Goal: Information Seeking & Learning: Learn about a topic

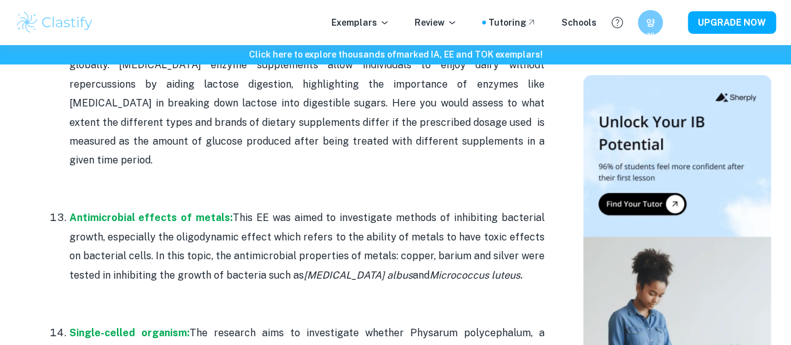
scroll to position [2755, 0]
drag, startPoint x: 175, startPoint y: 138, endPoint x: 268, endPoint y: 142, distance: 93.3
click at [268, 208] on p "Antimicrobial effects of metals: This EE was aimed to investigate methods of in…" at bounding box center [306, 265] width 475 height 114
copy p "oligodynamic effect"
click at [266, 208] on p "Antimicrobial effects of metals: This EE was aimed to investigate methods of in…" at bounding box center [306, 265] width 475 height 114
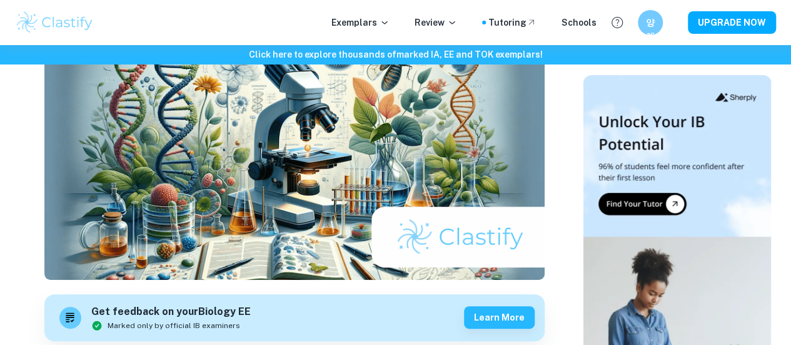
scroll to position [0, 0]
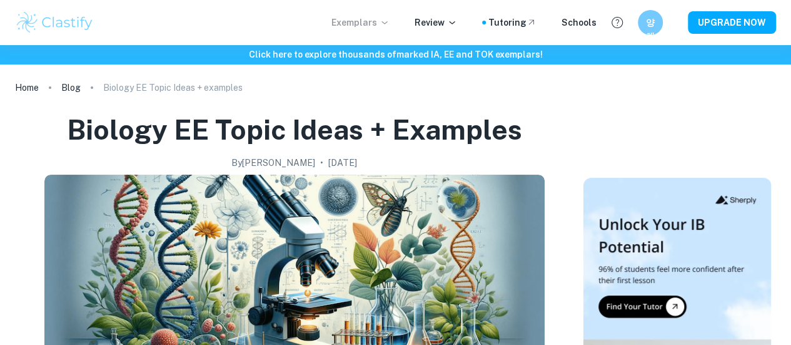
click at [380, 28] on p "Exemplars" at bounding box center [361, 23] width 58 height 14
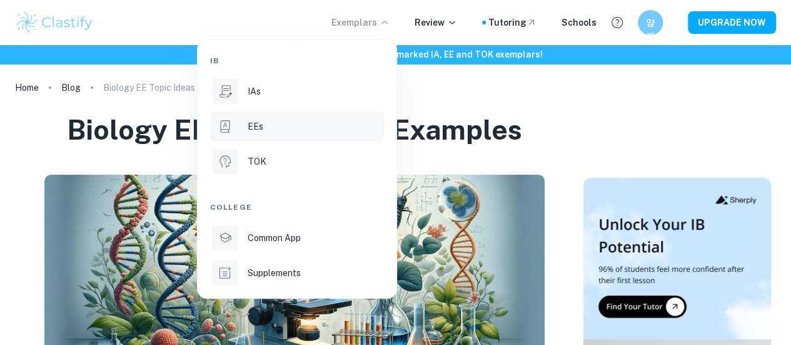
click at [297, 135] on li "EEs" at bounding box center [297, 126] width 174 height 30
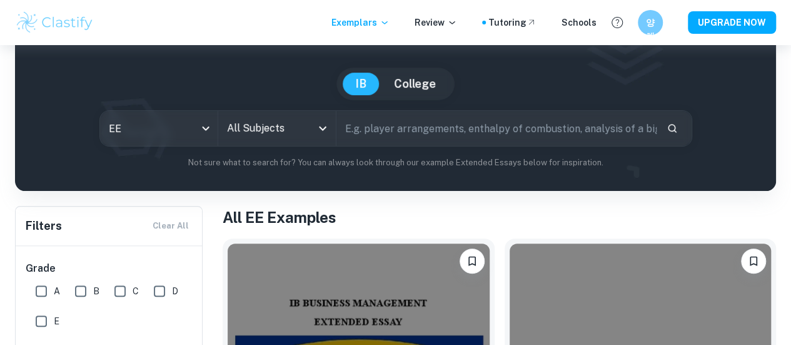
scroll to position [89, 0]
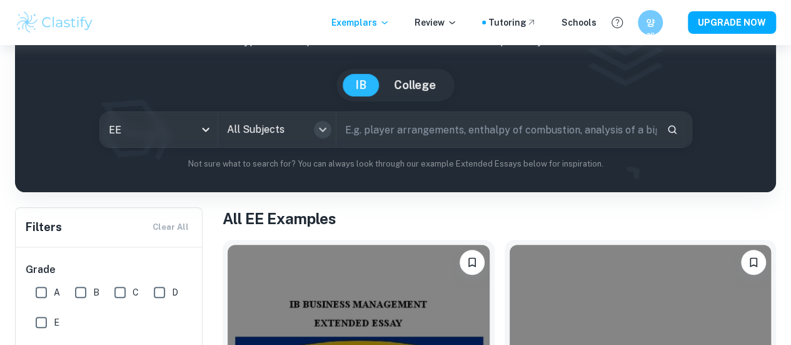
click at [330, 129] on icon "Open" at bounding box center [322, 129] width 15 height 15
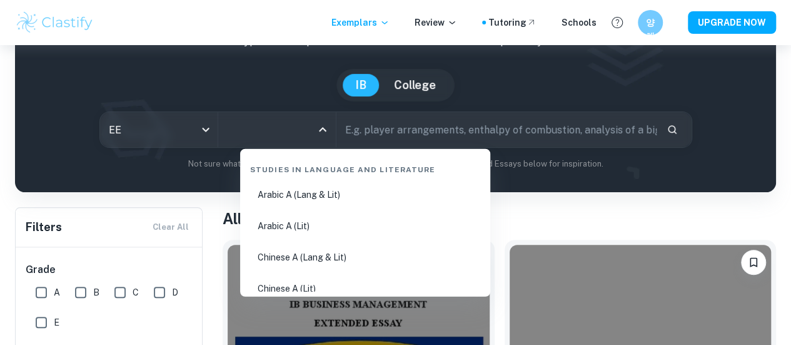
click at [324, 165] on div "Studies in Language and Literature" at bounding box center [365, 167] width 240 height 26
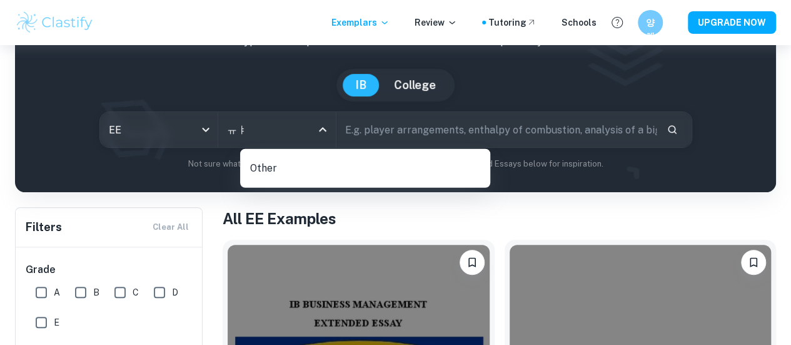
type input "ㅠ"
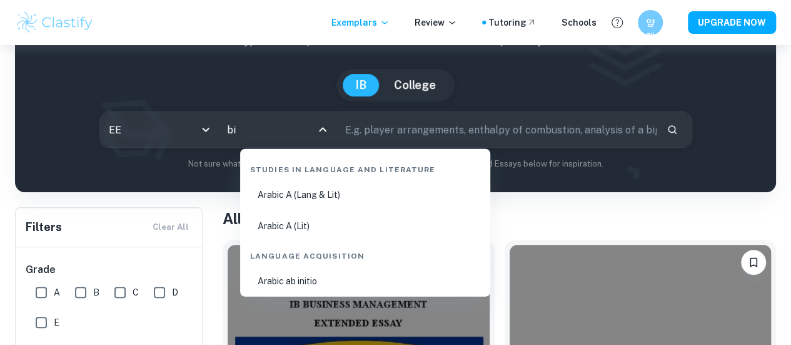
type input "bio"
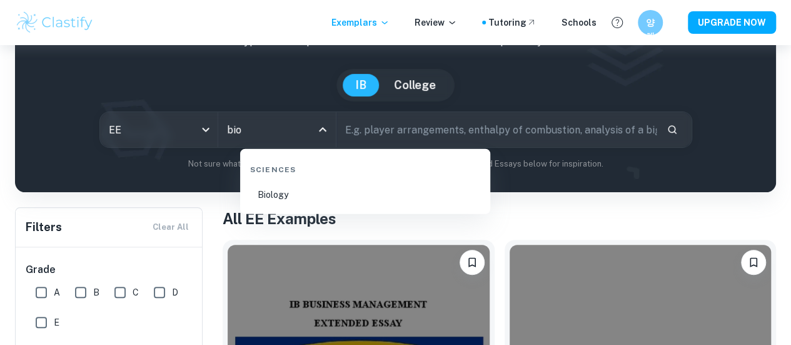
click at [318, 195] on li "Biology" at bounding box center [365, 194] width 240 height 29
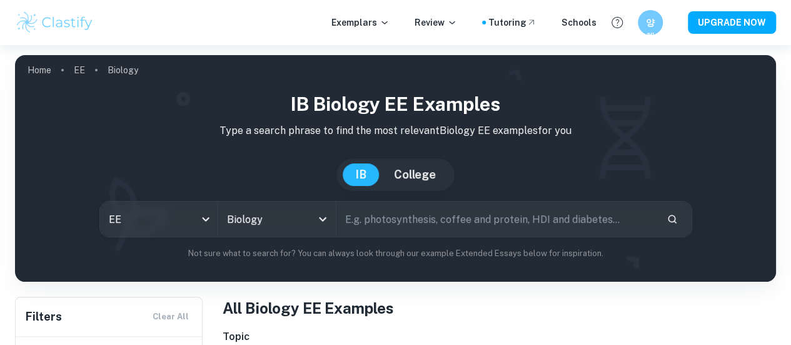
click at [495, 216] on input "text" at bounding box center [497, 218] width 320 height 35
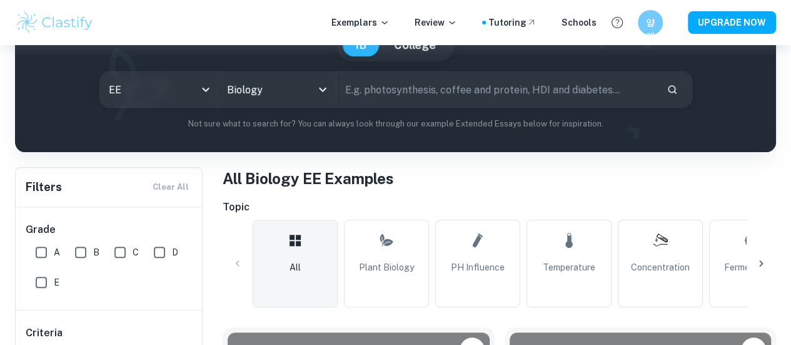
scroll to position [130, 0]
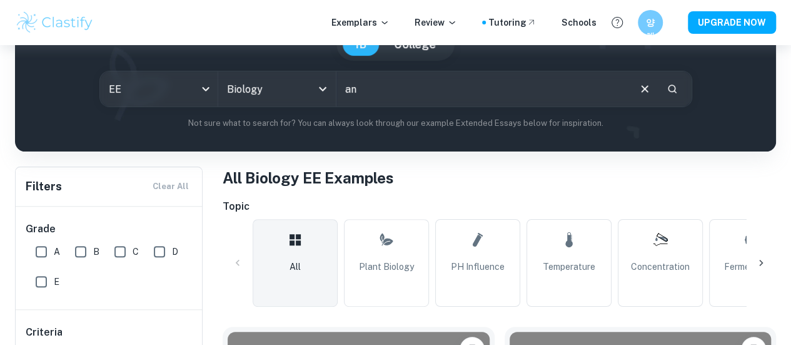
type input "a"
type input "b"
type input "antibacterial"
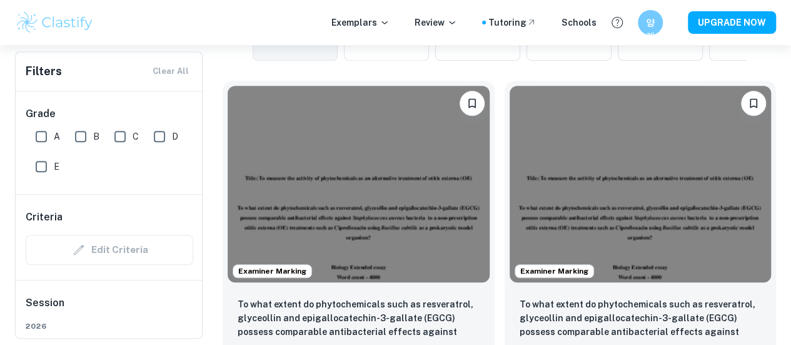
scroll to position [385, 0]
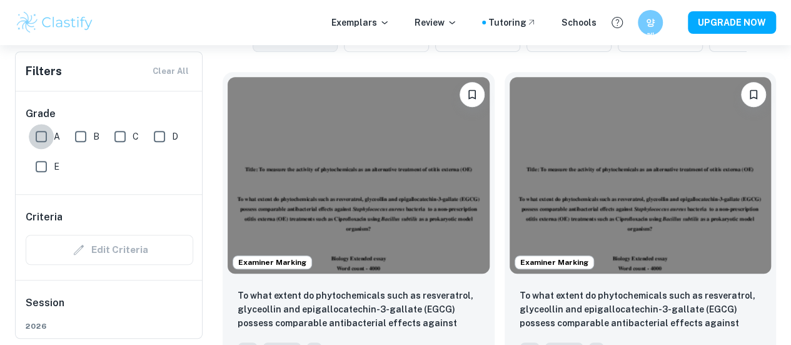
click at [43, 135] on input "A" at bounding box center [41, 136] width 25 height 25
checkbox input "true"
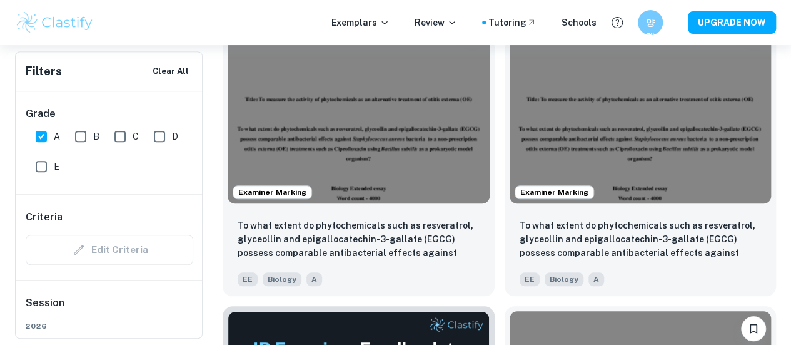
scroll to position [487, 0]
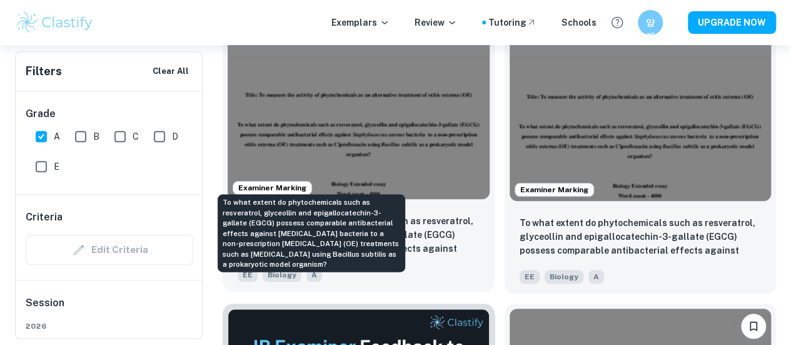
click at [293, 214] on p "To what extent do phytochemicals such as resveratrol, glyceollin and epigalloca…" at bounding box center [359, 235] width 242 height 43
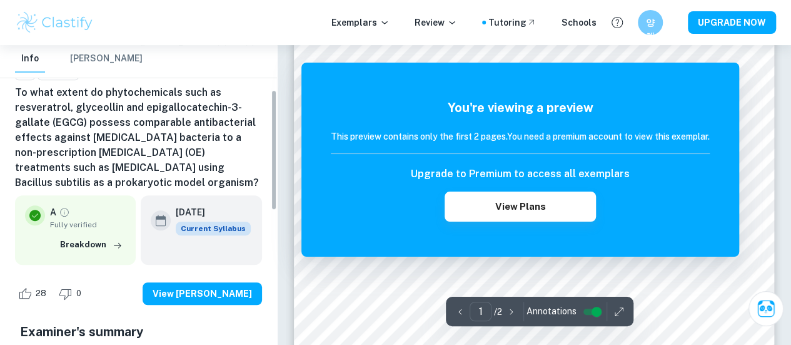
scroll to position [111, 0]
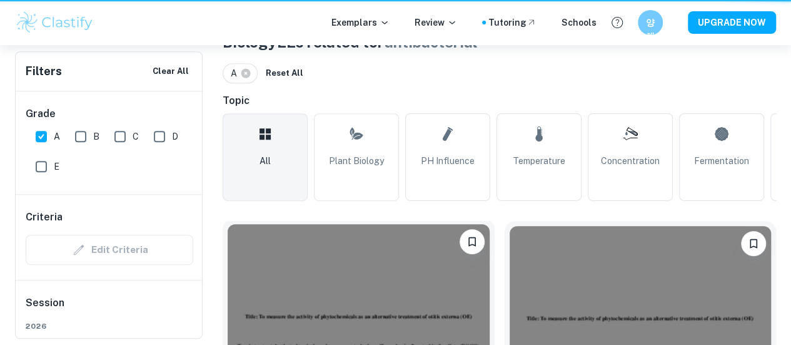
scroll to position [487, 0]
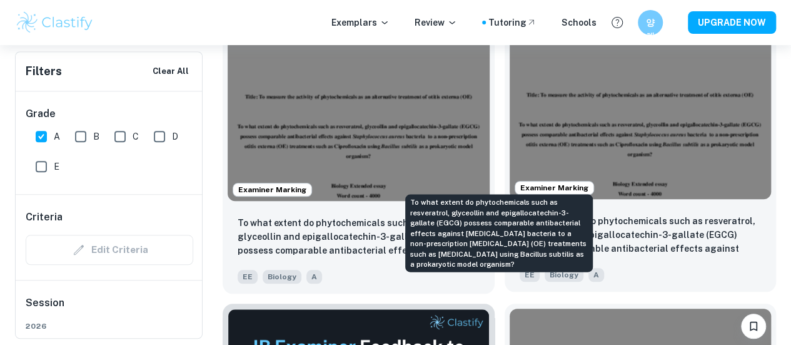
click at [537, 214] on p "To what extent do phytochemicals such as resveratrol, glyceollin and epigalloca…" at bounding box center [641, 235] width 242 height 43
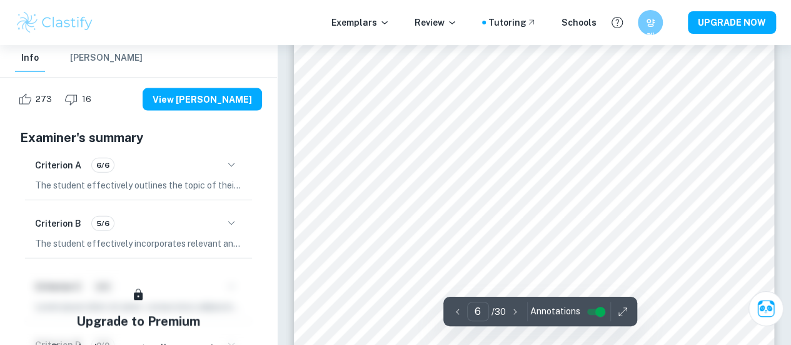
scroll to position [3727, 0]
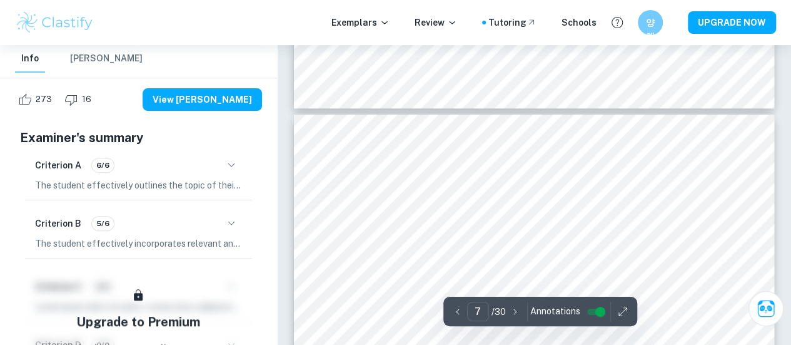
type input "8"
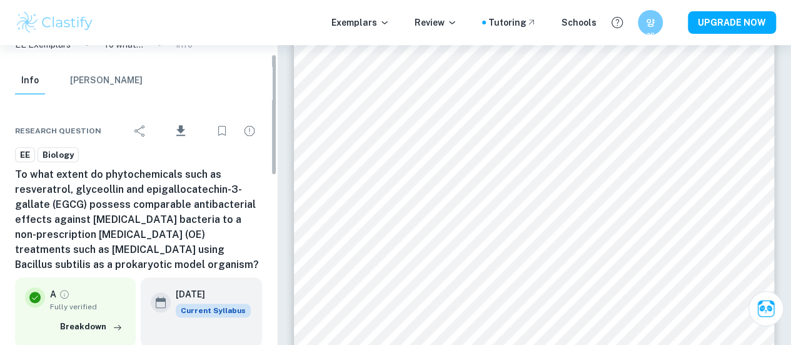
scroll to position [23, 0]
drag, startPoint x: 165, startPoint y: 265, endPoint x: 0, endPoint y: 171, distance: 189.6
copy h6 "To what extent do phytochemicals such as resveratrol, glyceollin and epigalloca…"
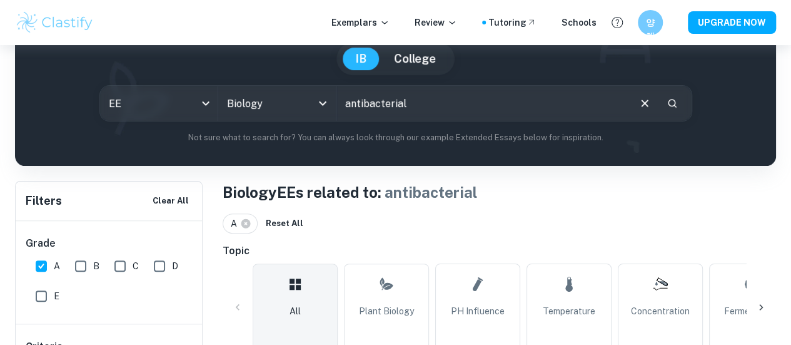
scroll to position [118, 0]
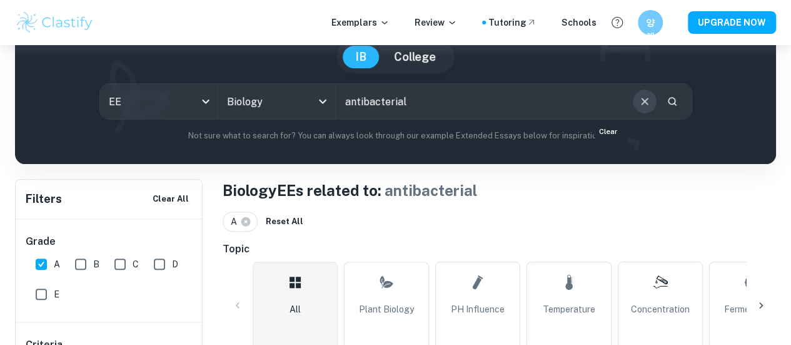
click at [641, 99] on icon "Clear" at bounding box center [644, 101] width 7 height 7
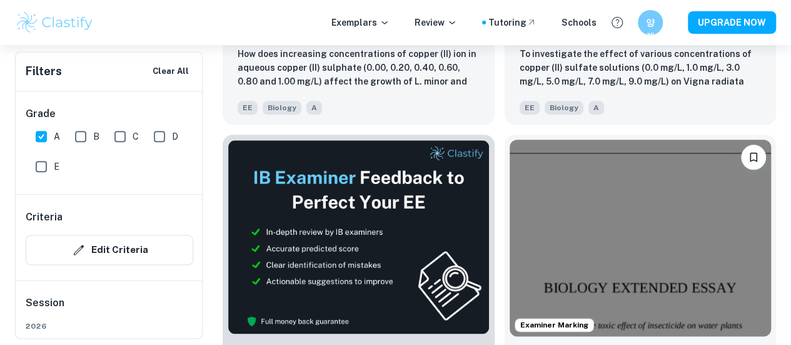
scroll to position [662, 0]
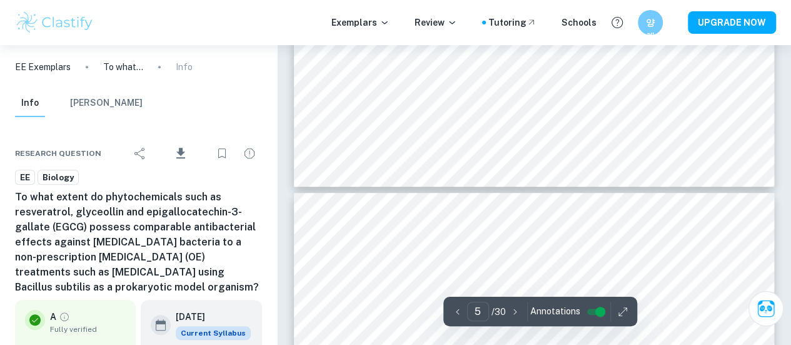
scroll to position [2928, 0]
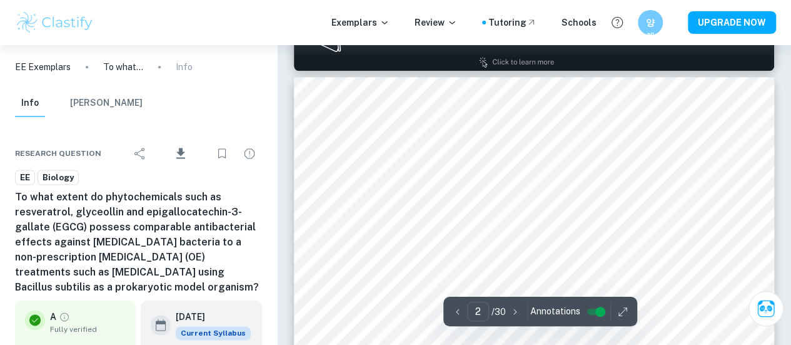
type input "1"
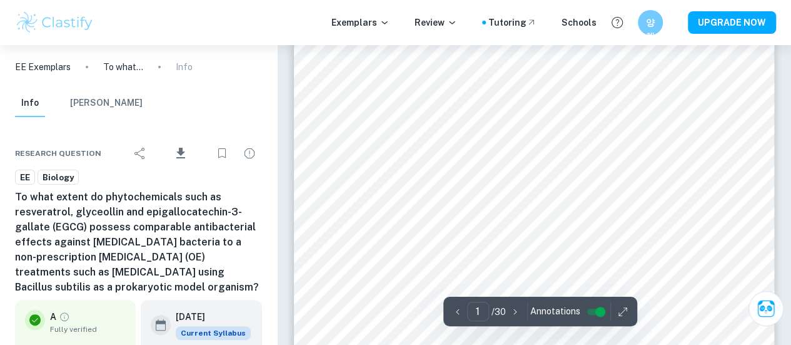
scroll to position [79, 0]
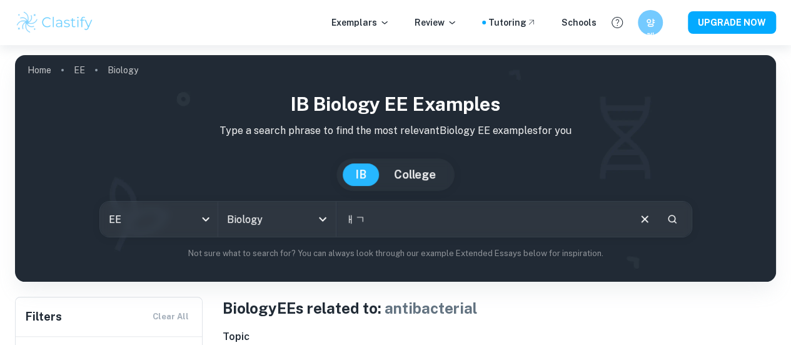
type input "ㅐ"
click at [498, 216] on input "orange" at bounding box center [483, 218] width 292 height 35
type input "ㅁ"
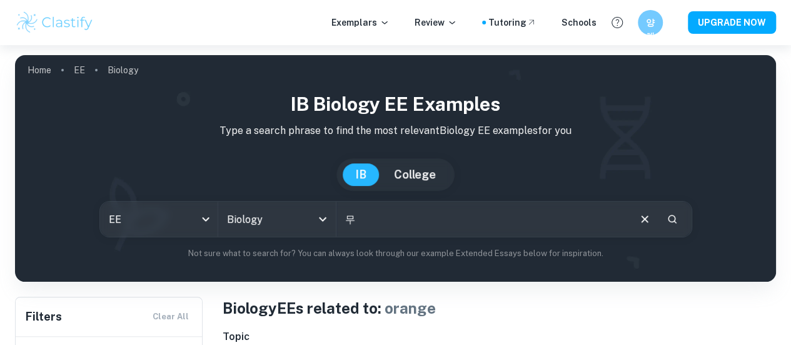
type input "ㅁ"
type input "antibacterial"
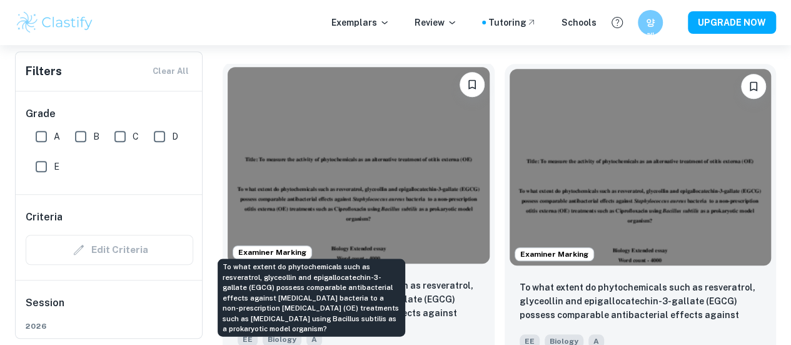
click at [326, 278] on p "To what extent do phytochemicals such as resveratrol, glyceollin and epigalloca…" at bounding box center [359, 299] width 242 height 43
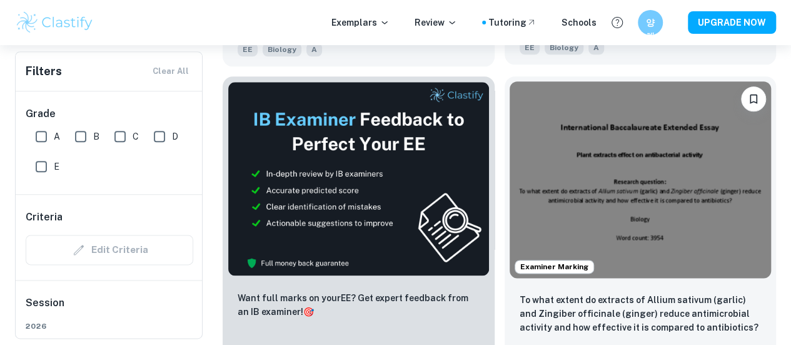
scroll to position [685, 0]
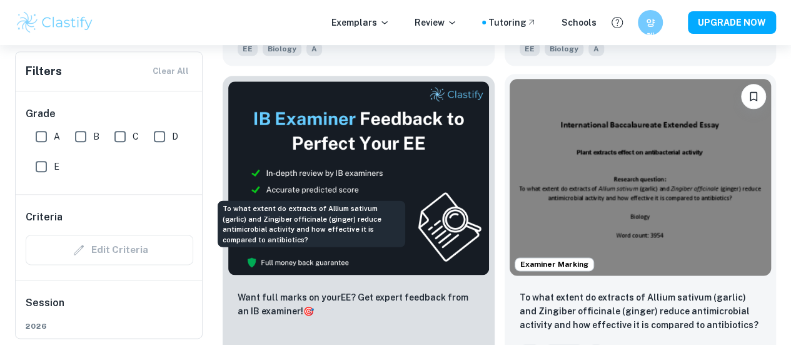
click at [520, 290] on p "To what extent do extracts of Allium sativum (garlic) and Zingiber officinale (…" at bounding box center [641, 310] width 242 height 41
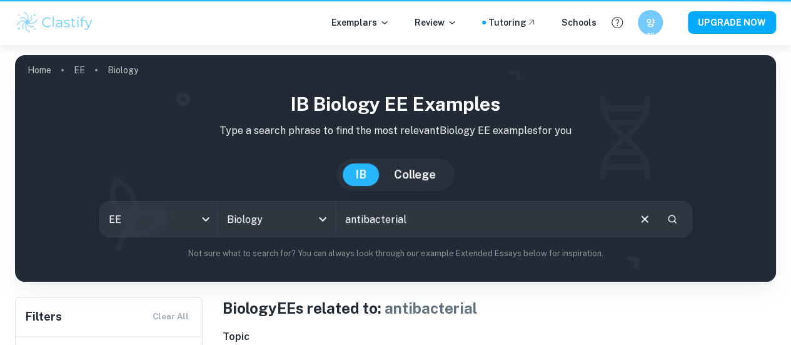
scroll to position [685, 0]
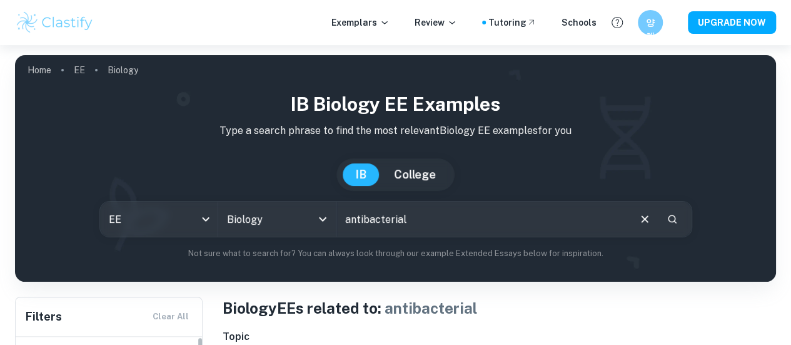
scroll to position [685, 0]
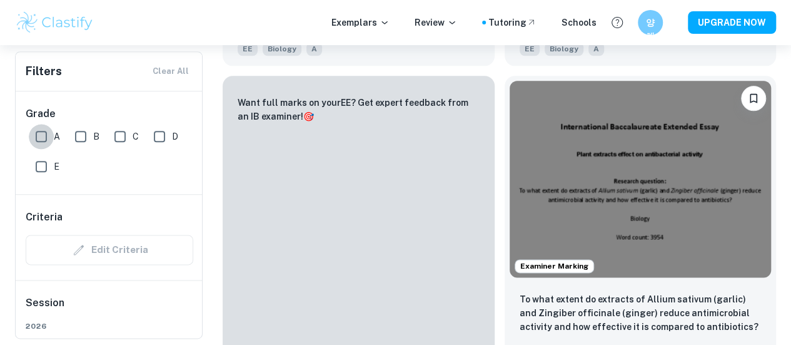
click at [53, 135] on input "A" at bounding box center [41, 136] width 25 height 25
checkbox input "true"
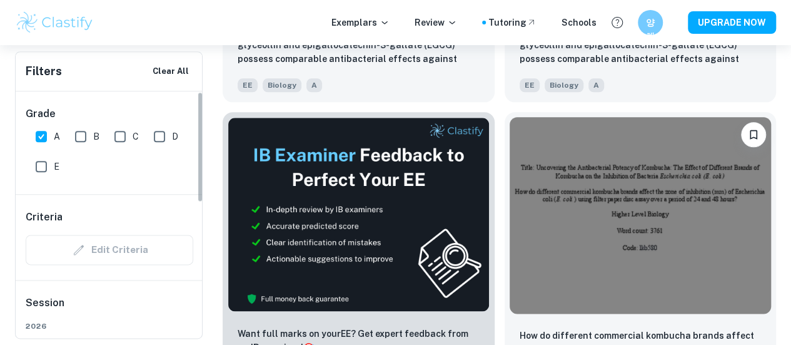
scroll to position [708, 0]
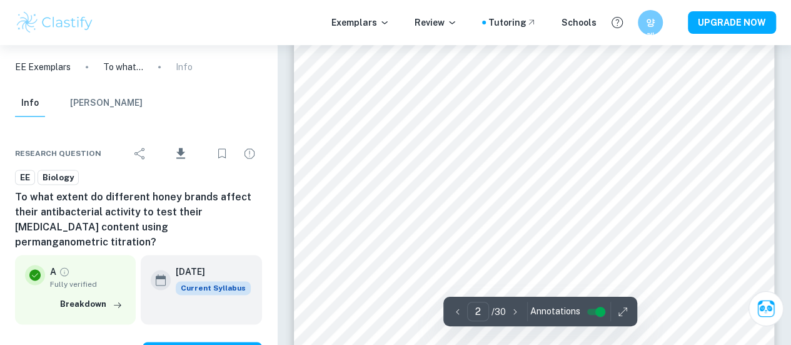
scroll to position [774, 0]
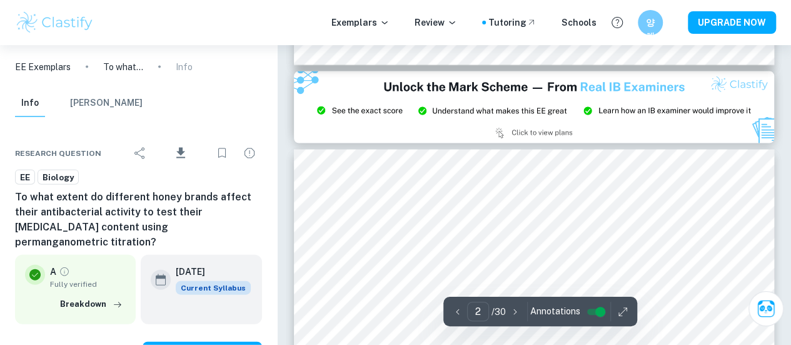
type input "3"
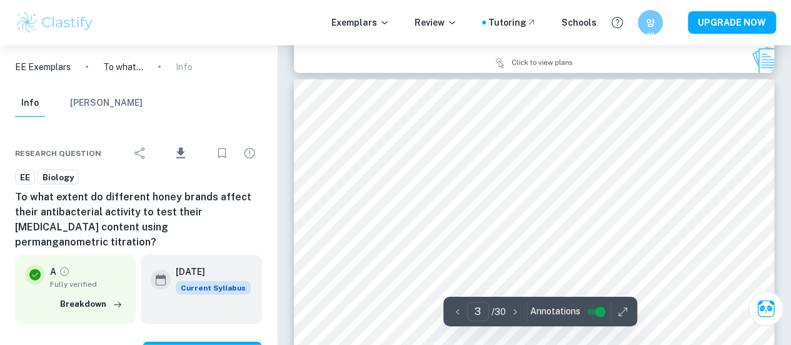
scroll to position [1392, 0]
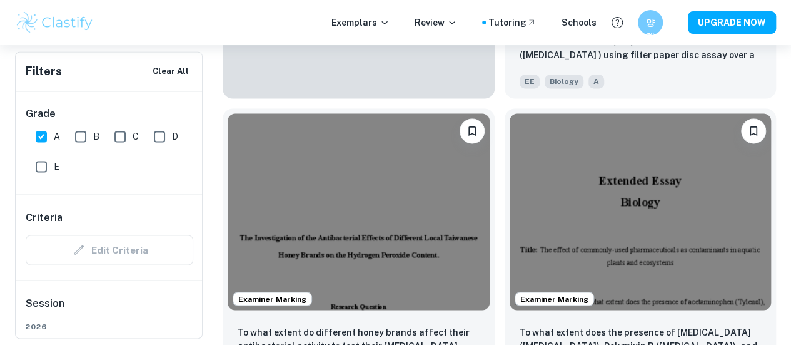
scroll to position [993, 0]
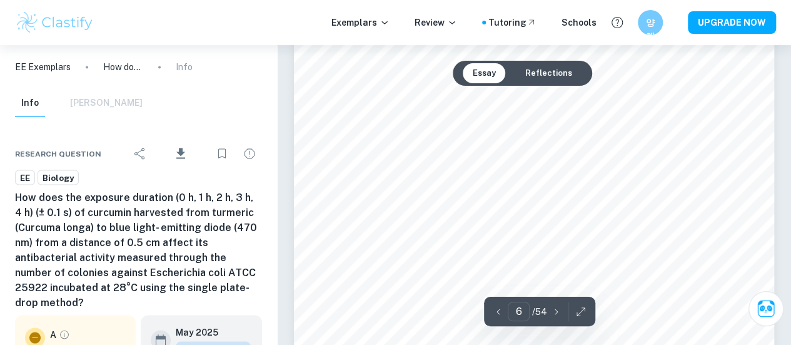
scroll to position [3465, 0]
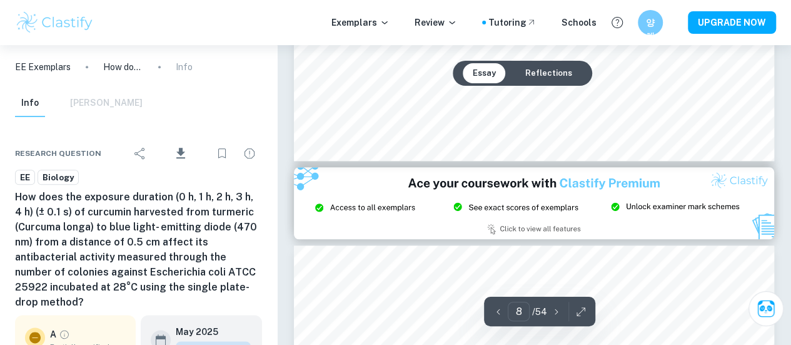
type input "9"
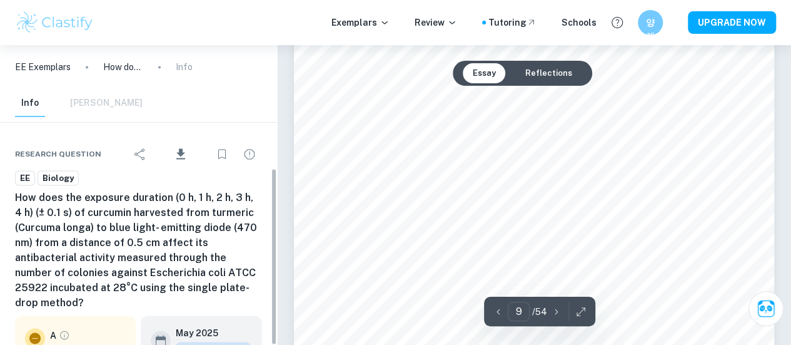
scroll to position [206, 0]
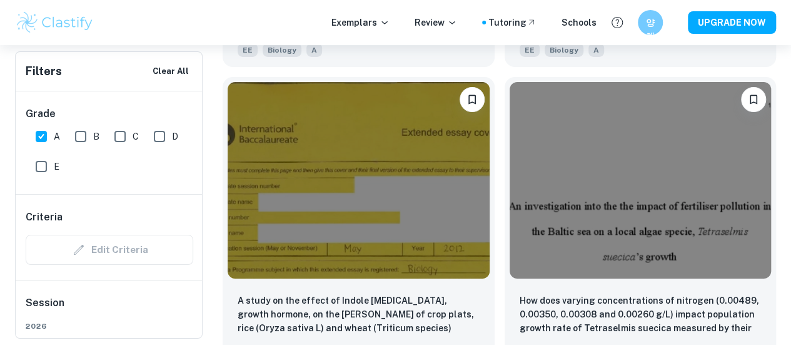
scroll to position [2238, 0]
